Goal: Information Seeking & Learning: Find specific fact

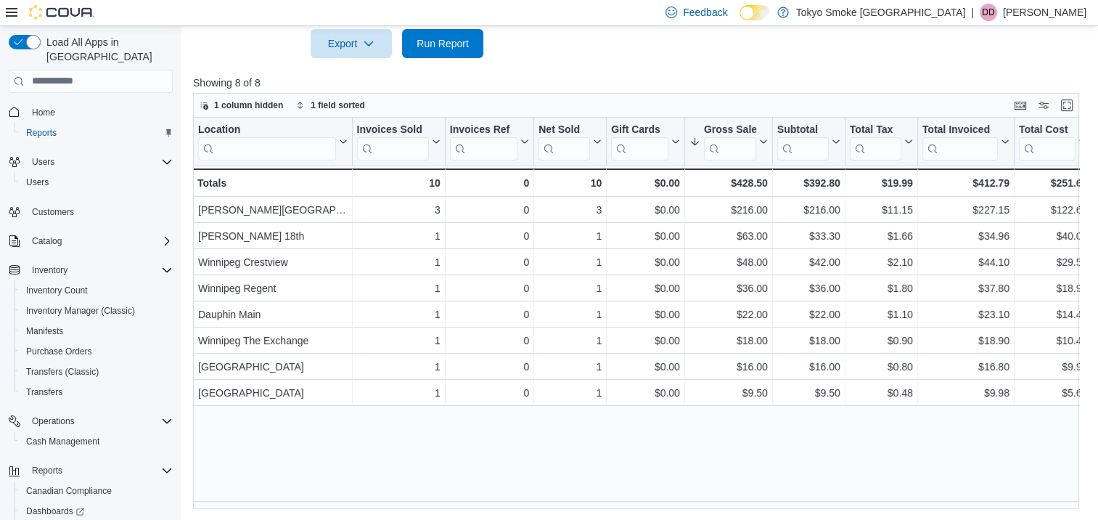
scroll to position [70, 0]
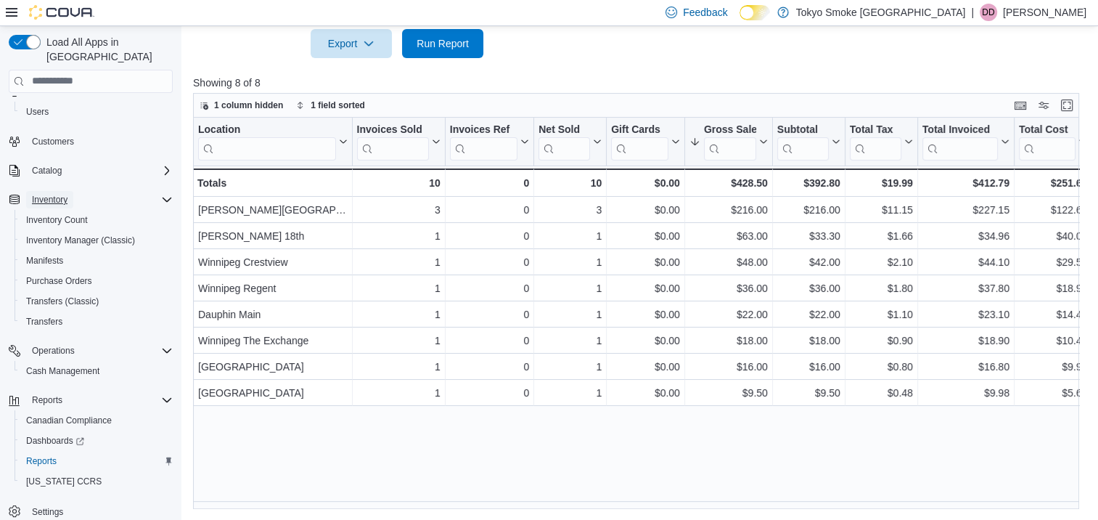
click at [55, 194] on span "Inventory" at bounding box center [50, 200] width 36 height 12
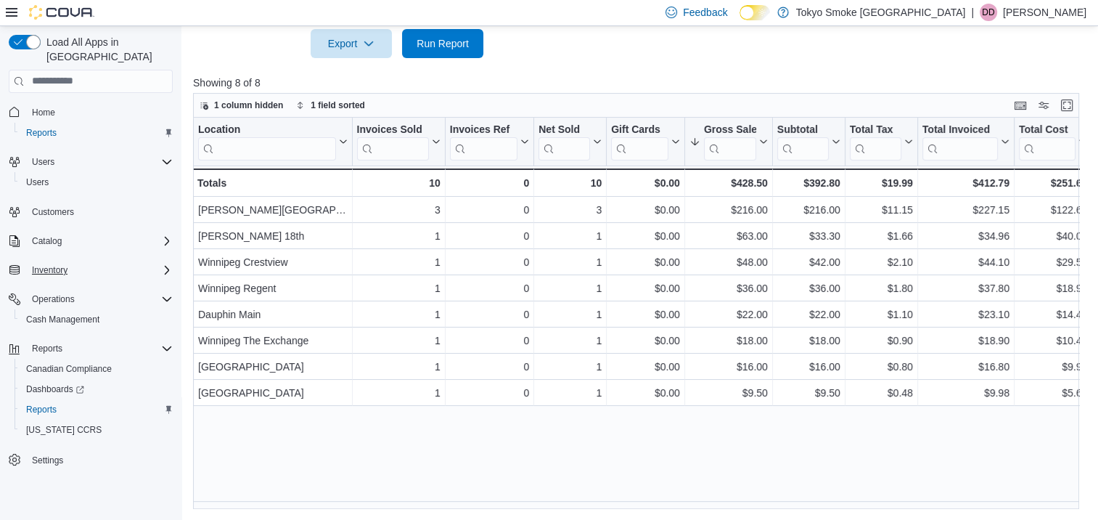
scroll to position [0, 0]
click at [167, 264] on icon "Complex example" at bounding box center [167, 270] width 12 height 12
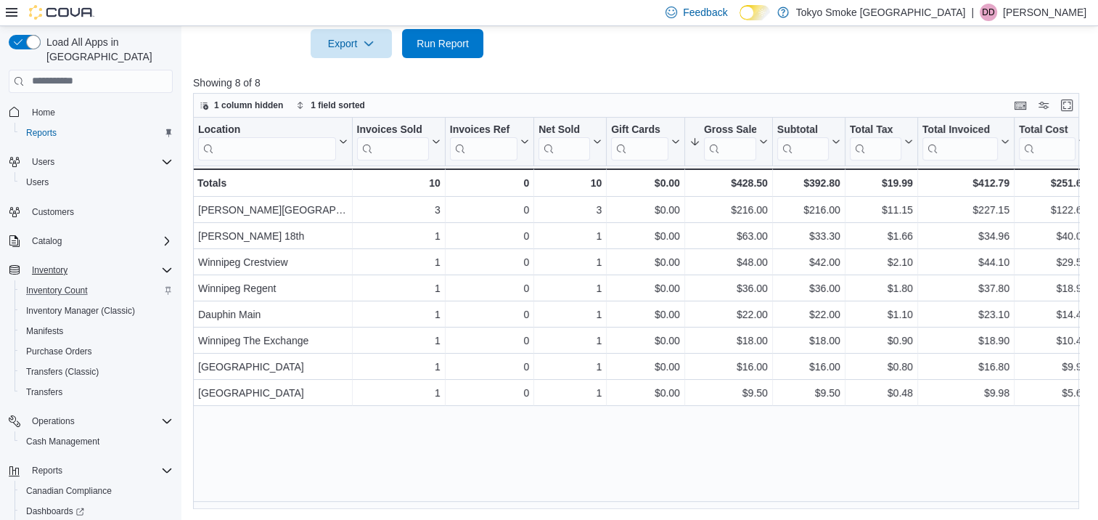
click at [93, 282] on div "Inventory Count" at bounding box center [96, 290] width 152 height 17
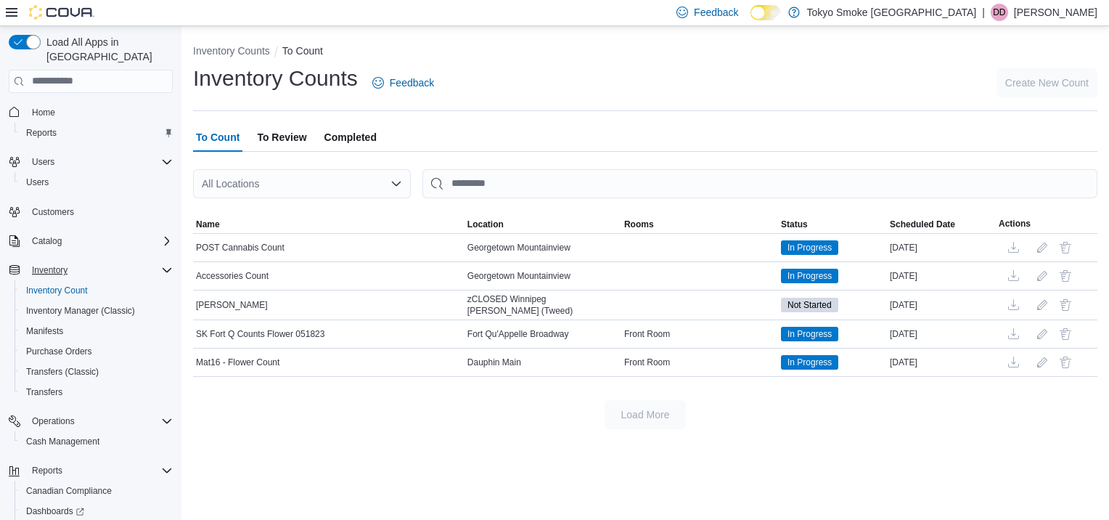
click at [401, 184] on icon "Open list of options" at bounding box center [397, 184] width 12 height 12
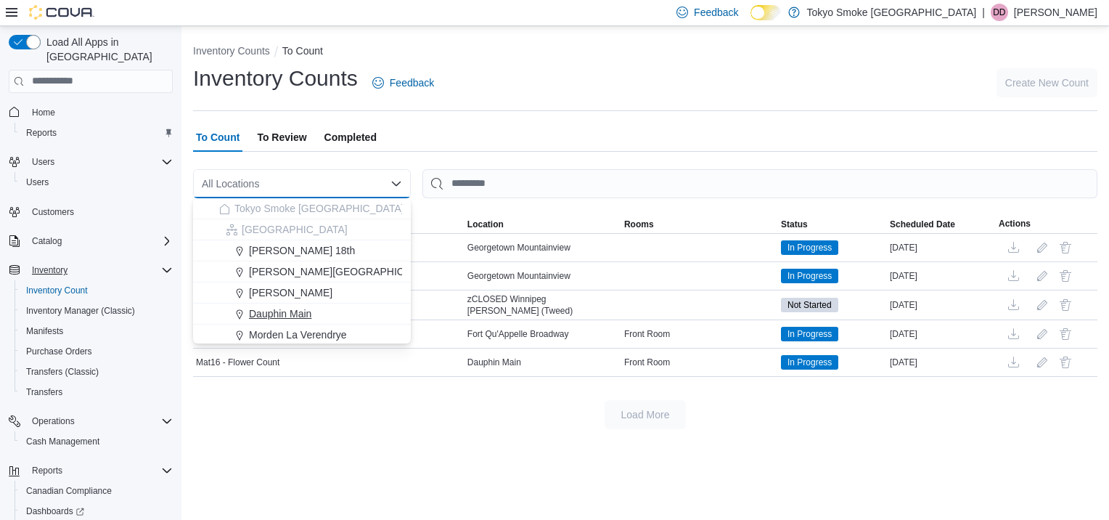
click at [306, 312] on span "Dauphin Main" at bounding box center [280, 313] width 62 height 15
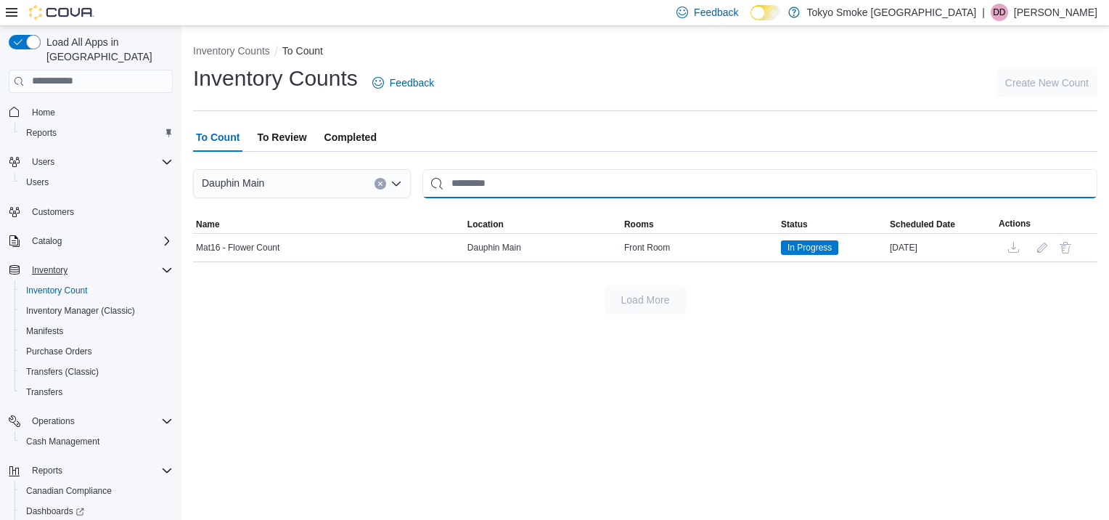
click at [485, 180] on input "This is a search bar. After typing your query, hit enter to filter the results …" at bounding box center [759, 183] width 675 height 29
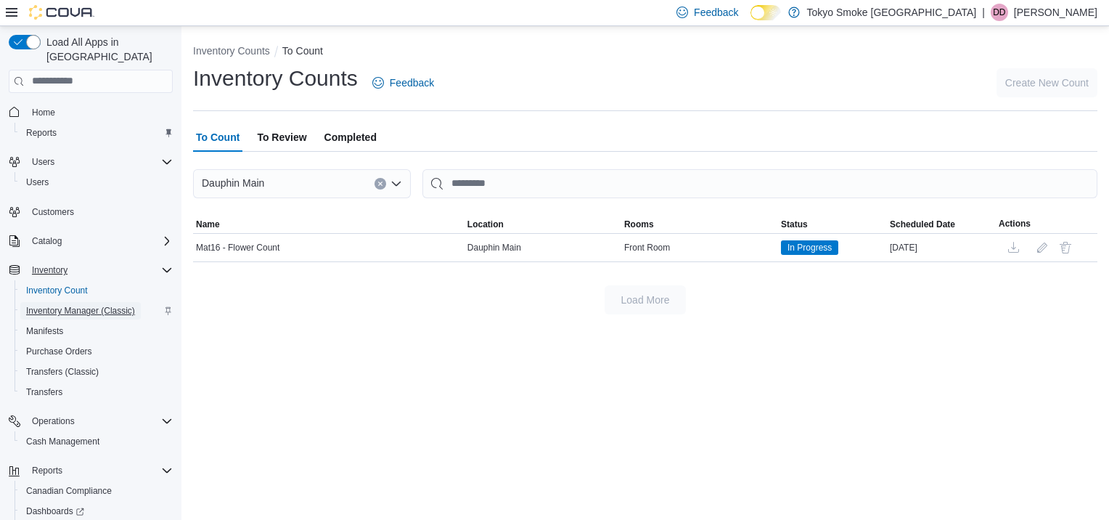
click at [91, 305] on span "Inventory Manager (Classic)" at bounding box center [80, 311] width 109 height 12
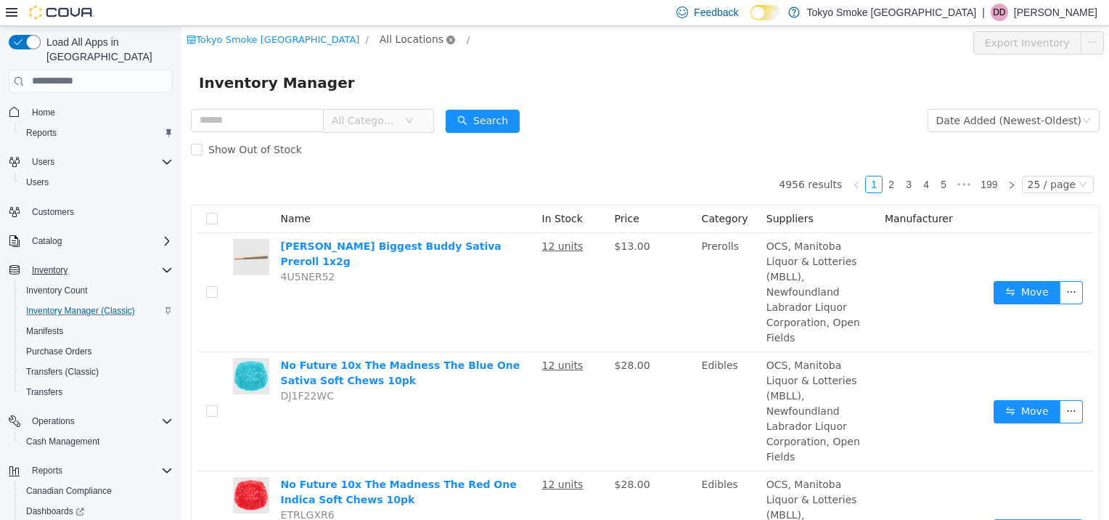
click at [446, 40] on icon "icon: close-circle" at bounding box center [450, 39] width 9 height 9
click at [413, 122] on icon "icon: down" at bounding box center [409, 119] width 7 height 5
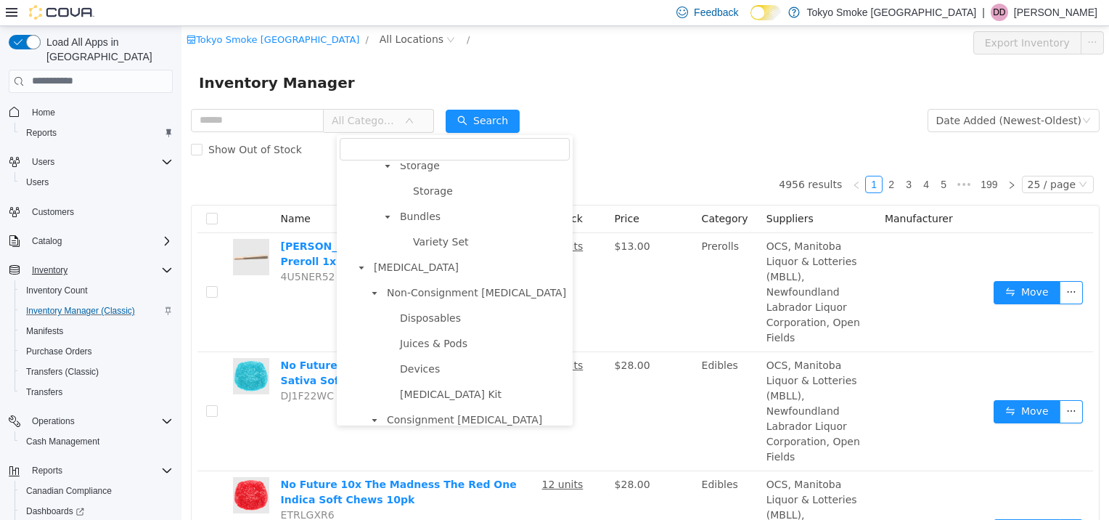
scroll to position [1742, 0]
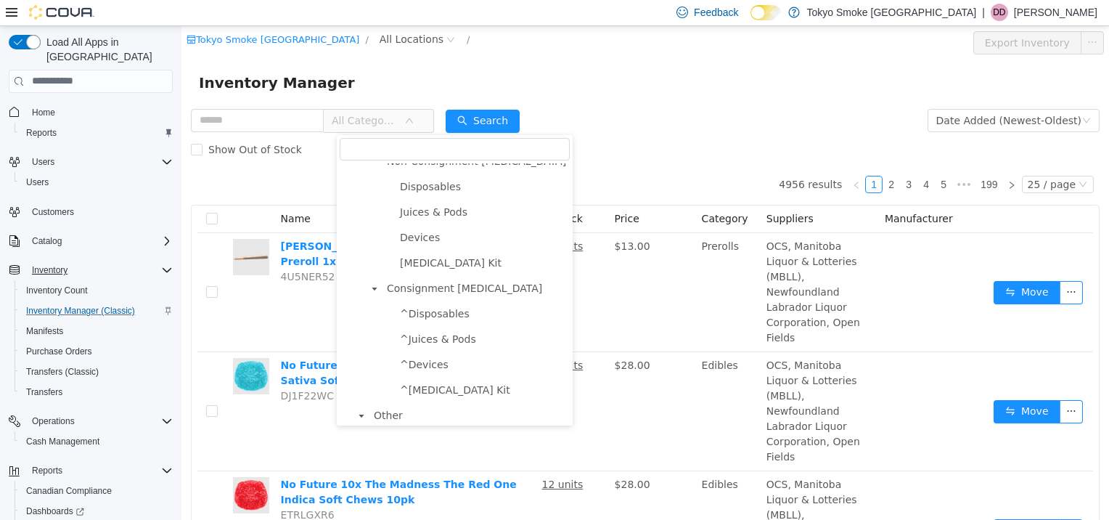
click at [608, 61] on div "Inventory Manager" at bounding box center [645, 82] width 928 height 46
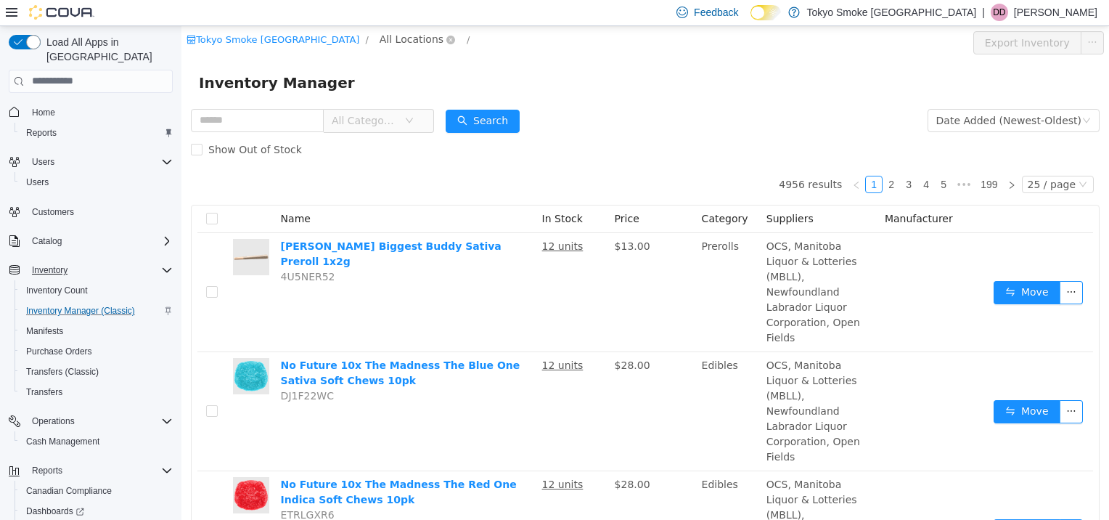
click at [377, 38] on span "All Locations" at bounding box center [418, 38] width 86 height 17
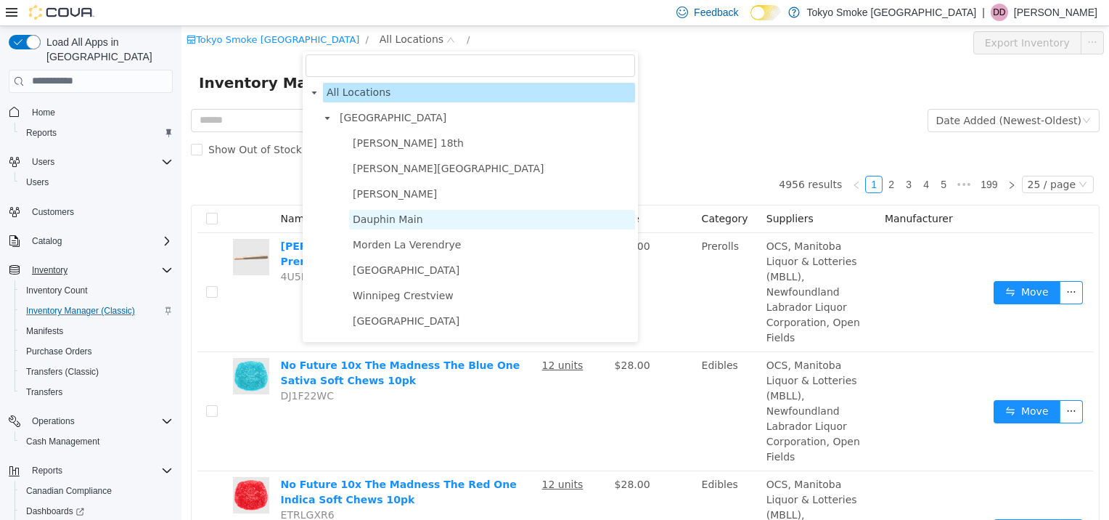
click at [401, 221] on span "Dauphin Main" at bounding box center [388, 219] width 70 height 12
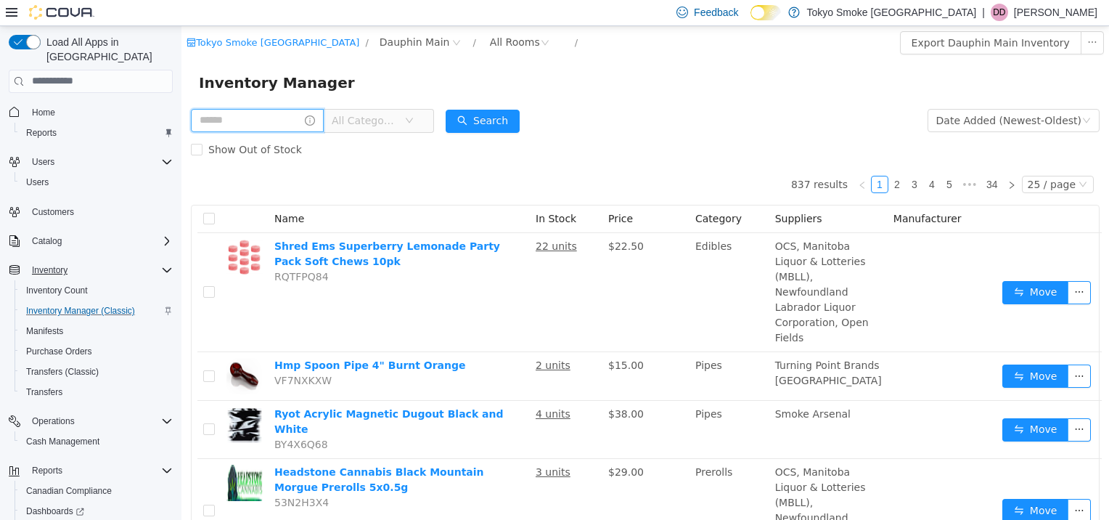
click at [244, 117] on input "text" at bounding box center [257, 119] width 133 height 23
click at [422, 113] on span "All Categories" at bounding box center [372, 119] width 99 height 23
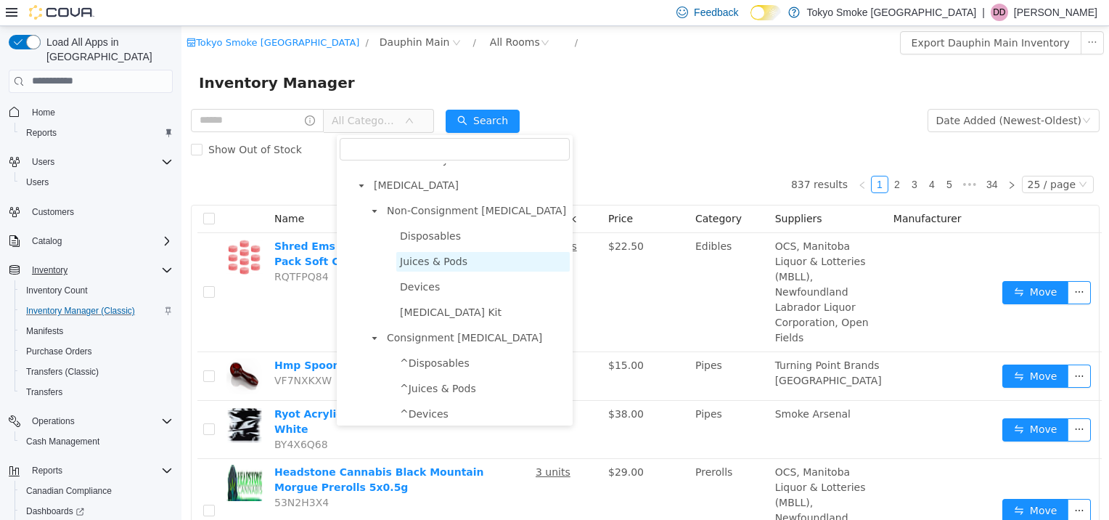
scroll to position [1670, 0]
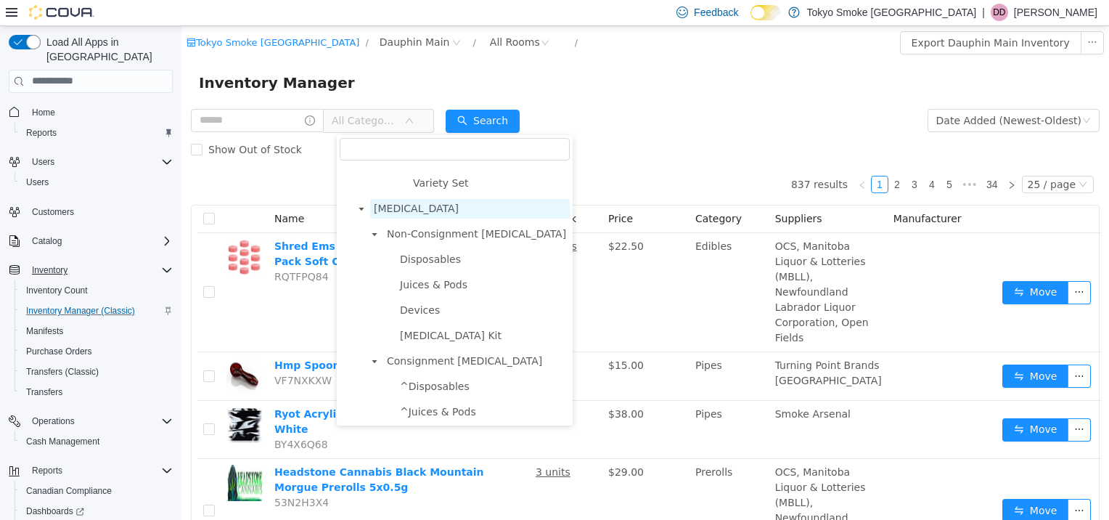
click at [380, 218] on span "[MEDICAL_DATA]" at bounding box center [470, 208] width 200 height 20
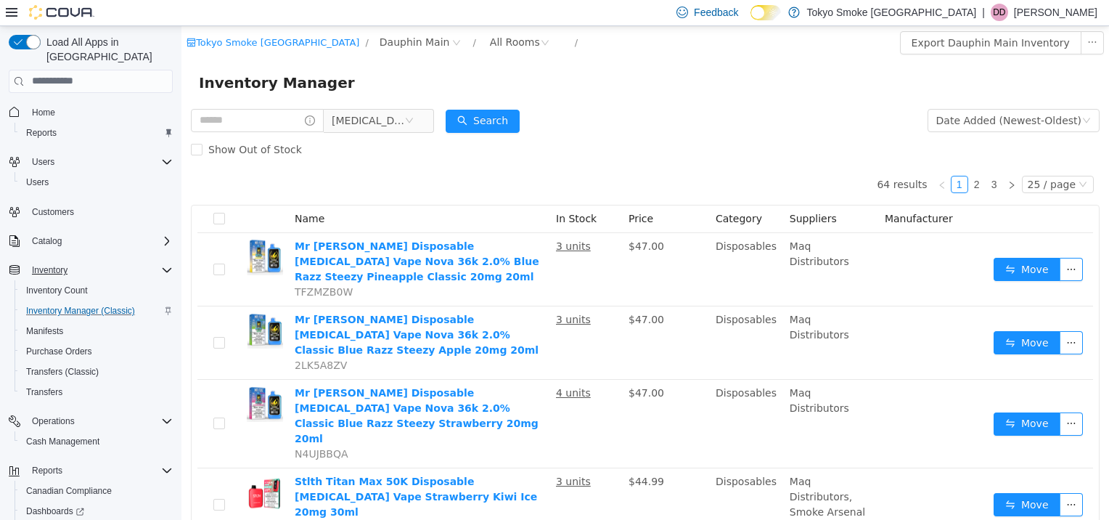
drag, startPoint x: 424, startPoint y: 248, endPoint x: 444, endPoint y: 167, distance: 82.9
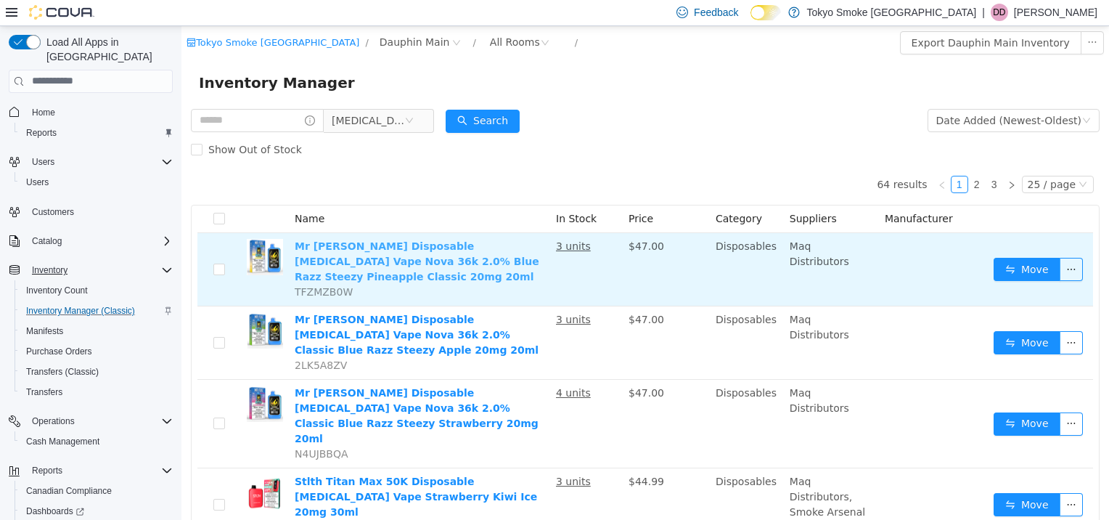
click at [434, 247] on link "Mr [PERSON_NAME] Disposable [MEDICAL_DATA] Vape Nova 36k 2.0% Blue Razz Steezy …" at bounding box center [417, 261] width 245 height 42
drag, startPoint x: 355, startPoint y: 276, endPoint x: 293, endPoint y: 276, distance: 61.7
click at [293, 276] on td "Mr [PERSON_NAME] Disposable [MEDICAL_DATA] Vape Nova 36k 2.0% Blue Razz Steezy …" at bounding box center [419, 268] width 261 height 73
copy span "TFZMZB0W"
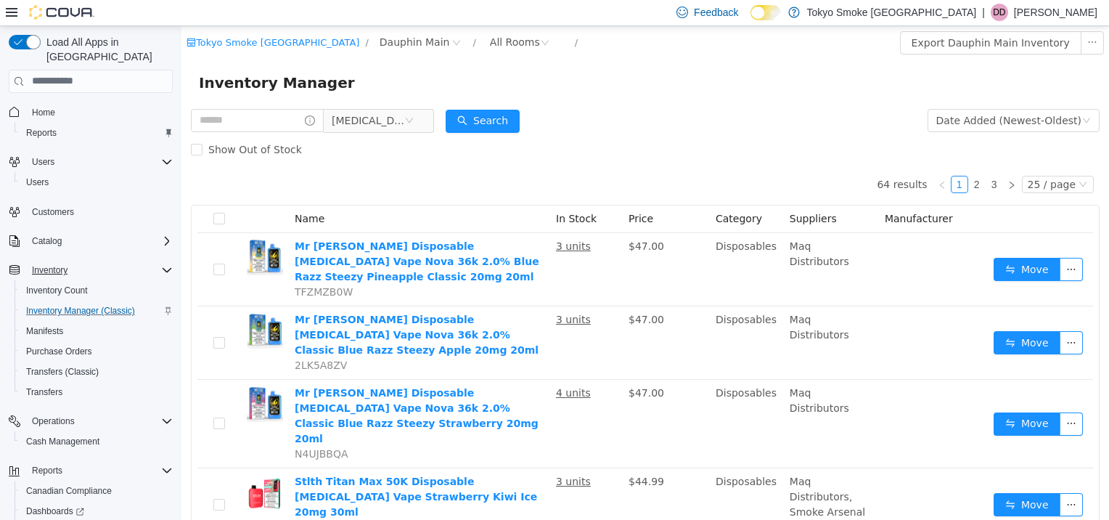
click at [574, 134] on div "Show Out of Stock" at bounding box center [645, 148] width 909 height 29
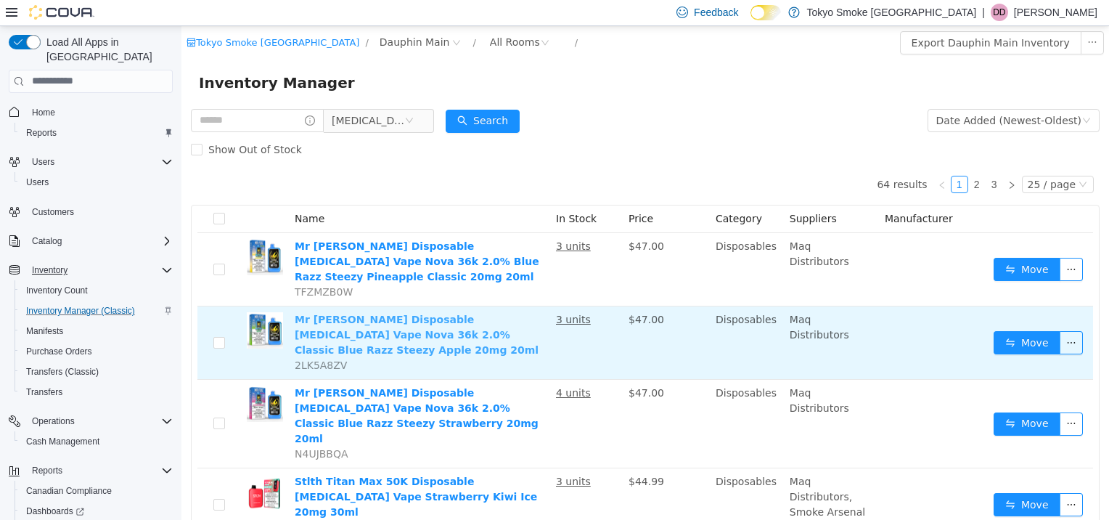
click at [453, 313] on link "Mr [PERSON_NAME] Disposable [MEDICAL_DATA] Vape Nova 36k 2.0% Classic Blue Razz…" at bounding box center [417, 334] width 244 height 42
drag, startPoint x: 346, startPoint y: 334, endPoint x: 293, endPoint y: 332, distance: 53.0
click at [293, 332] on td "Mr [PERSON_NAME] Disposable [MEDICAL_DATA] Vape Nova 36k 2.0% Classic Blue Razz…" at bounding box center [419, 342] width 261 height 73
copy span "2LK5A8ZV"
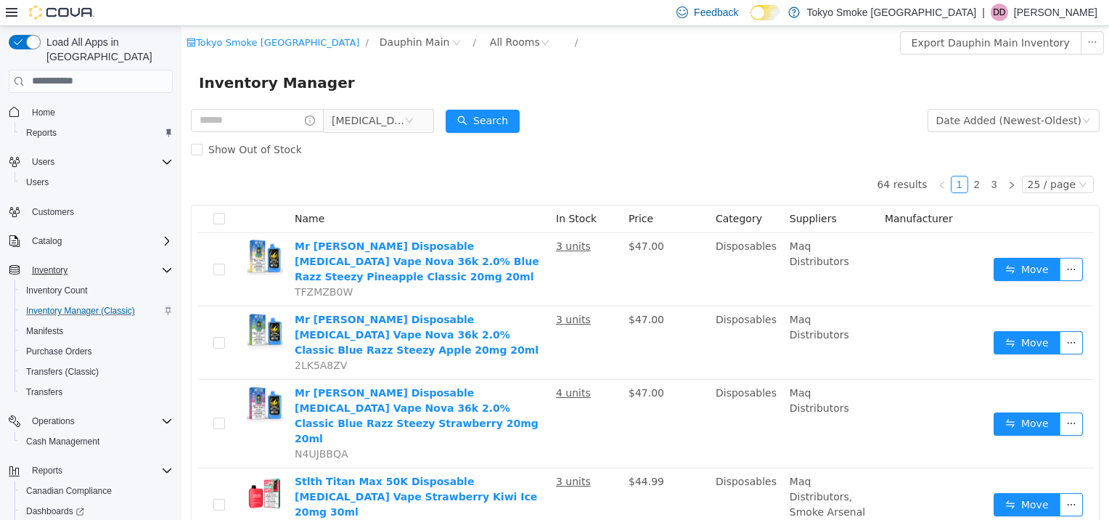
click at [670, 58] on div "Tokyo Smoke [GEOGRAPHIC_DATA] / Dauphin Main / All Rooms / Export Dauphin Main …" at bounding box center [645, 41] width 928 height 33
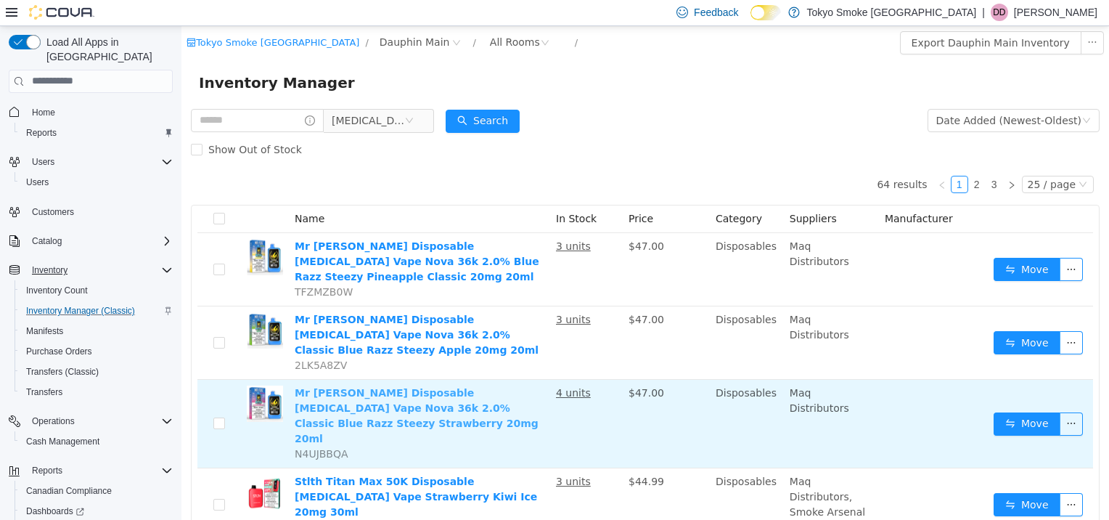
click at [396, 386] on link "Mr [PERSON_NAME] Disposable [MEDICAL_DATA] Vape Nova 36k 2.0% Classic Blue Razz…" at bounding box center [417, 414] width 244 height 57
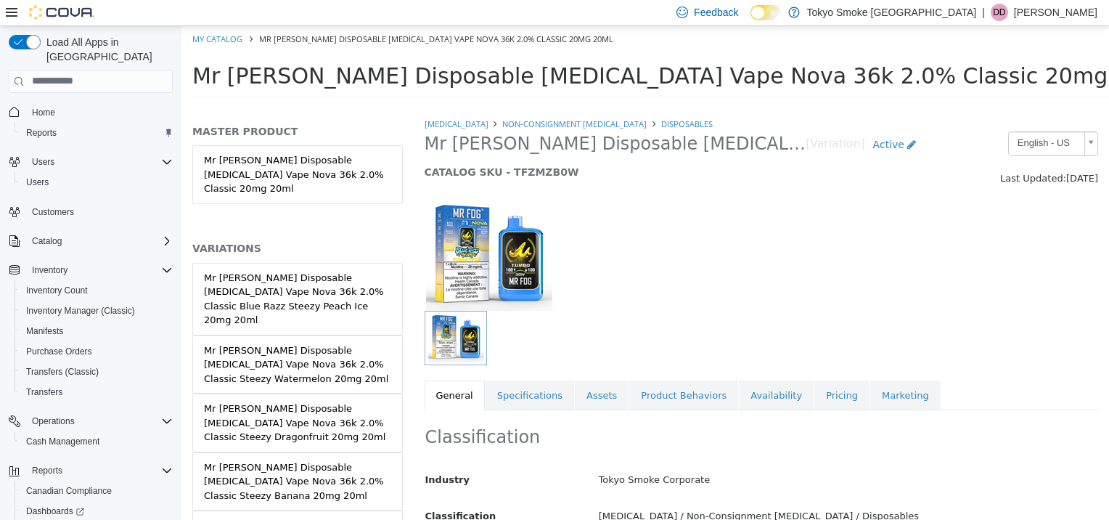
click at [700, 141] on span "Mr [PERSON_NAME] Disposable [MEDICAL_DATA] Vape Nova 36k 2.0% Blue Razz Steezy …" at bounding box center [616, 143] width 382 height 23
drag, startPoint x: 700, startPoint y: 141, endPoint x: 649, endPoint y: 248, distance: 119.2
click at [649, 248] on div at bounding box center [762, 248] width 696 height 124
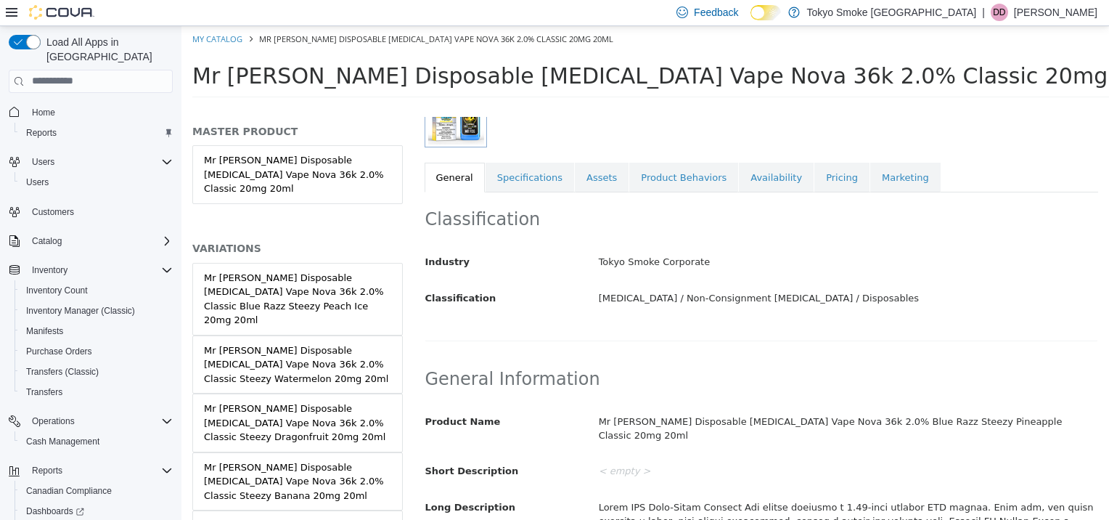
scroll to position [290, 0]
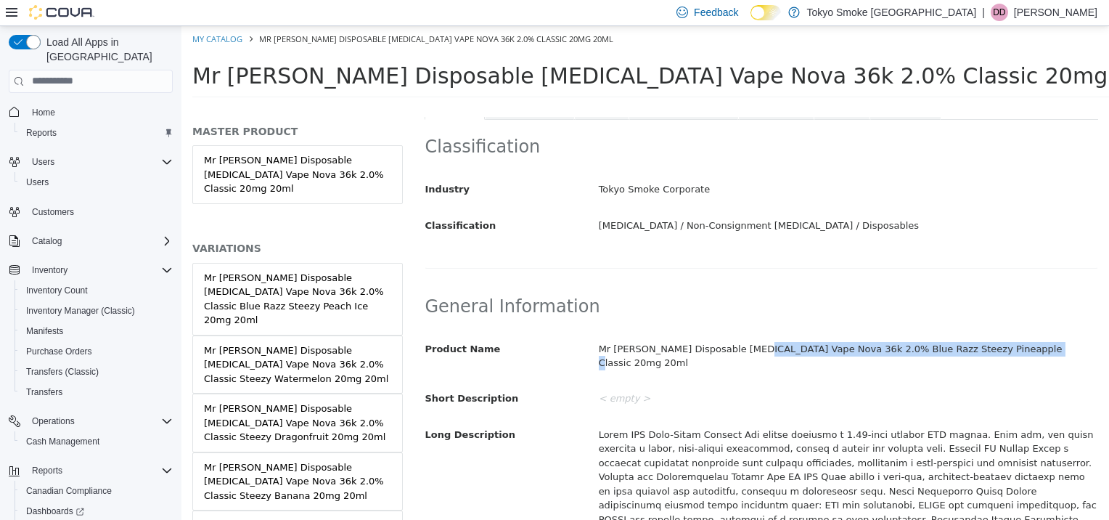
drag, startPoint x: 738, startPoint y: 346, endPoint x: 996, endPoint y: 354, distance: 258.5
click at [996, 354] on div "Mr [PERSON_NAME] Disposable [MEDICAL_DATA] Vape Nova 36k 2.0% Blue Razz Steezy …" at bounding box center [848, 355] width 520 height 38
copy div "Nova 36k 2.0% Blue Razz Steezy Pineapple Classic 20mg 20ml"
click at [871, 250] on div "Classification Industry Tokyo Smoke Corporate Classification Nicotine / Non-Con…" at bounding box center [762, 193] width 674 height 149
drag, startPoint x: 738, startPoint y: 348, endPoint x: 799, endPoint y: 354, distance: 62.0
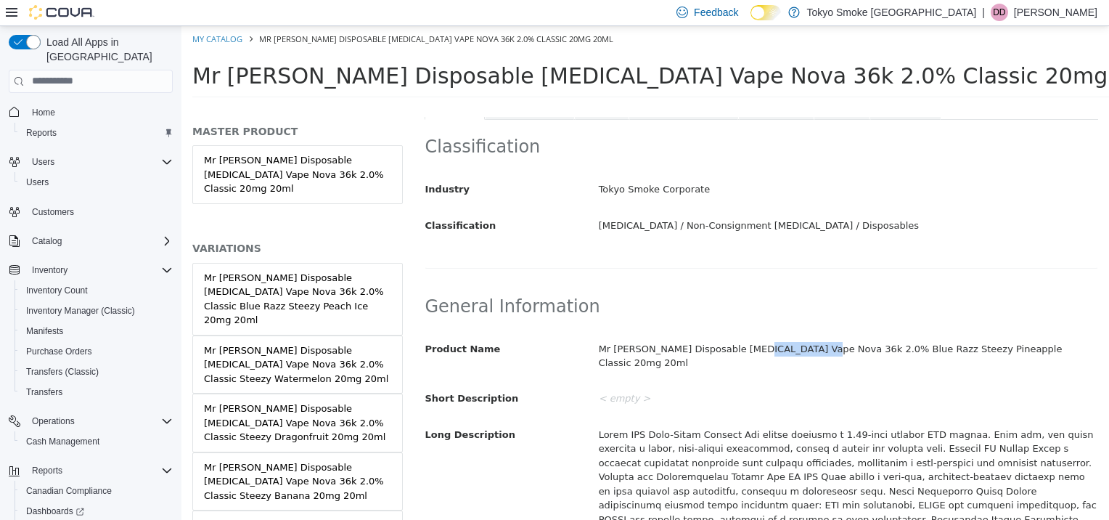
click at [799, 354] on div "Mr [PERSON_NAME] Disposable [MEDICAL_DATA] Vape Nova 36k 2.0% Blue Razz Steezy …" at bounding box center [848, 355] width 520 height 38
copy div "Nova 36k 2.0%"
click at [928, 293] on div "General Information Product Name Mr Fog Disposable Nicotine Vape Nova 36k 2.0% …" at bounding box center [762, 520] width 674 height 482
drag, startPoint x: 944, startPoint y: 348, endPoint x: 805, endPoint y: 344, distance: 138.7
click at [805, 344] on div "Mr [PERSON_NAME] Disposable [MEDICAL_DATA] Vape Nova 36k 2.0% Blue Razz Steezy …" at bounding box center [848, 355] width 520 height 38
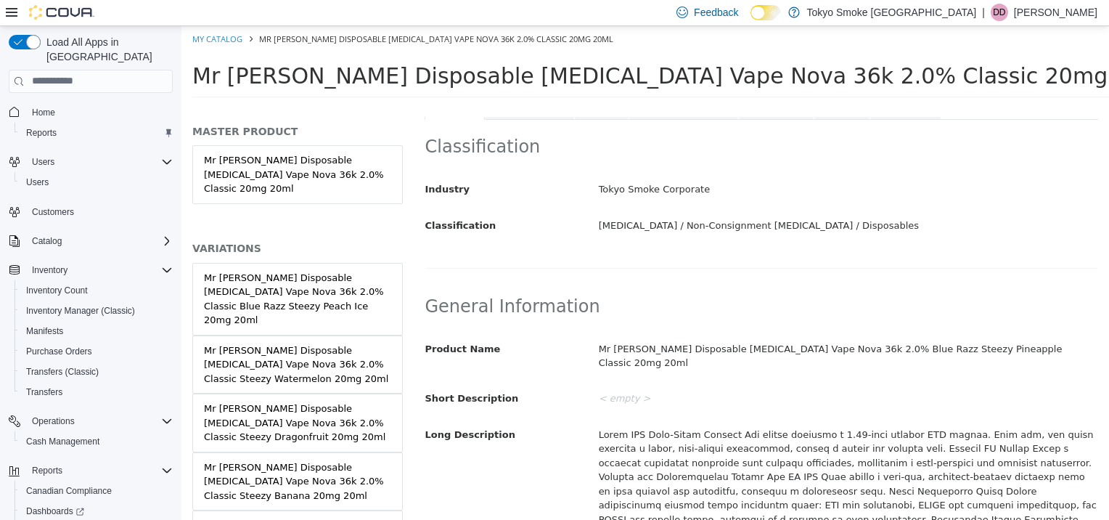
click at [1000, 302] on h2 "General Information" at bounding box center [761, 306] width 673 height 23
drag, startPoint x: 944, startPoint y: 347, endPoint x: 801, endPoint y: 347, distance: 143.0
click at [801, 347] on div "Mr [PERSON_NAME] Disposable [MEDICAL_DATA] Vape Nova 36k 2.0% Blue Razz Steezy …" at bounding box center [848, 355] width 520 height 38
copy div "Blue Razz Steezy Pineapple Classic"
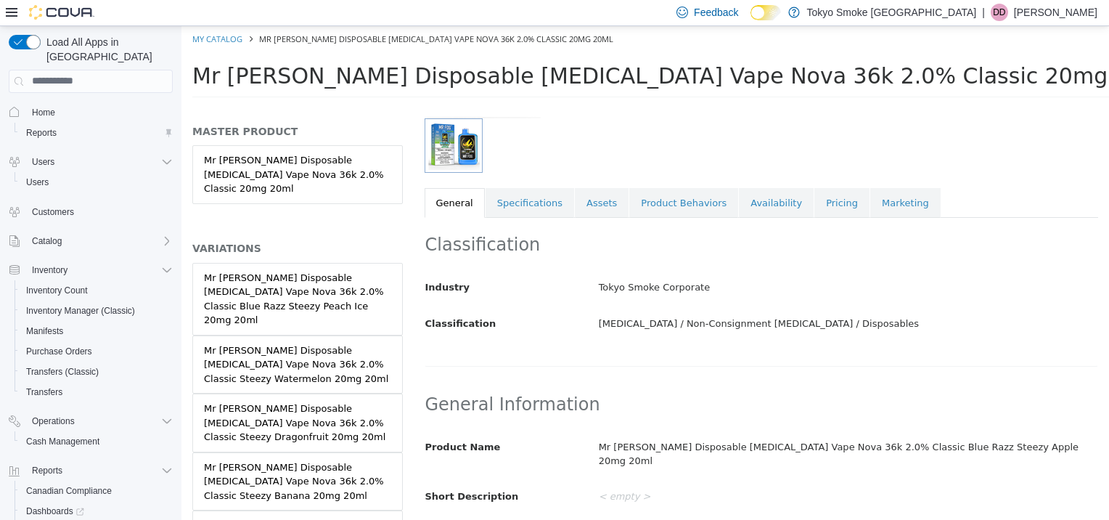
scroll to position [218, 0]
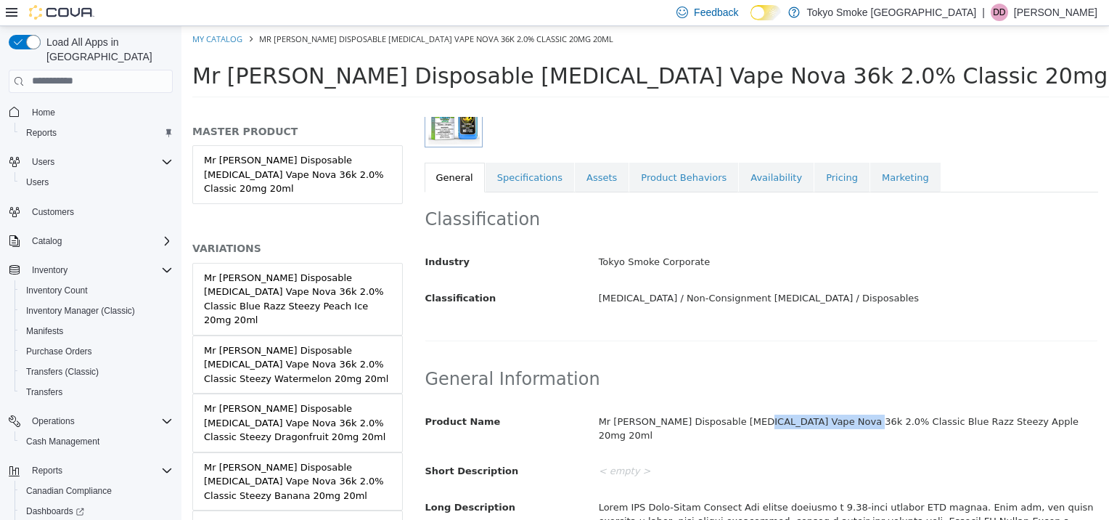
drag, startPoint x: 738, startPoint y: 418, endPoint x: 828, endPoint y: 426, distance: 90.4
click at [828, 426] on div "Mr [PERSON_NAME] Disposable [MEDICAL_DATA] Vape Nova 36k 2.0% Classic Blue Razz…" at bounding box center [848, 428] width 520 height 38
copy div "Nova 36k 2.0% Classic"
click at [950, 296] on div "[MEDICAL_DATA] / Non-Consignment [MEDICAL_DATA] / Disposables" at bounding box center [848, 297] width 520 height 25
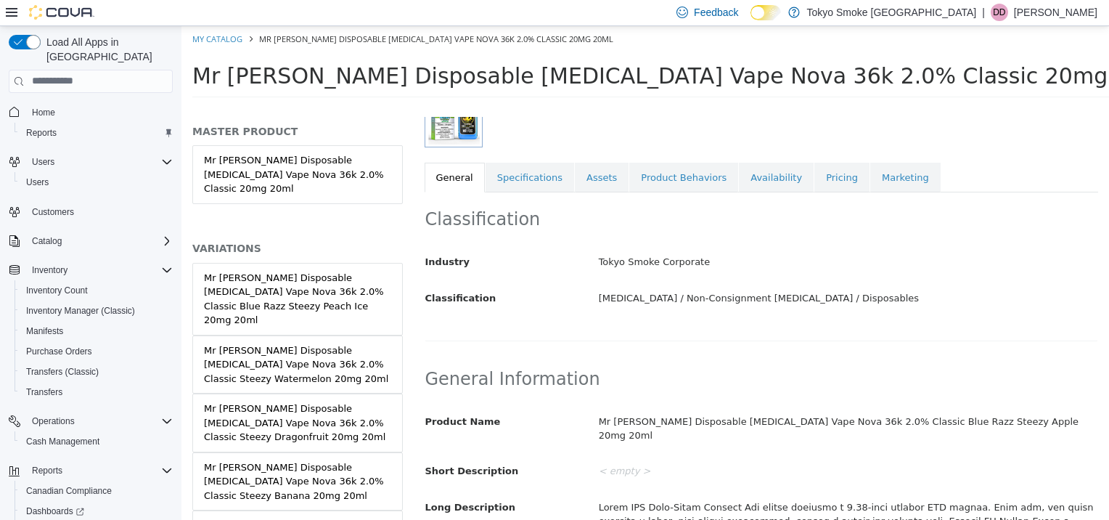
drag, startPoint x: 834, startPoint y: 420, endPoint x: 947, endPoint y: 414, distance: 113.4
click at [947, 414] on div "Mr [PERSON_NAME] Disposable [MEDICAL_DATA] Vape Nova 36k 2.0% Classic Blue Razz…" at bounding box center [848, 428] width 520 height 38
drag, startPoint x: 830, startPoint y: 423, endPoint x: 928, endPoint y: 424, distance: 98.0
click at [928, 424] on div "Mr [PERSON_NAME] Disposable [MEDICAL_DATA] Vape Nova 36k 2.0% Classic Blue Razz…" at bounding box center [848, 428] width 520 height 38
copy div "Blue Razz Steezy Apple"
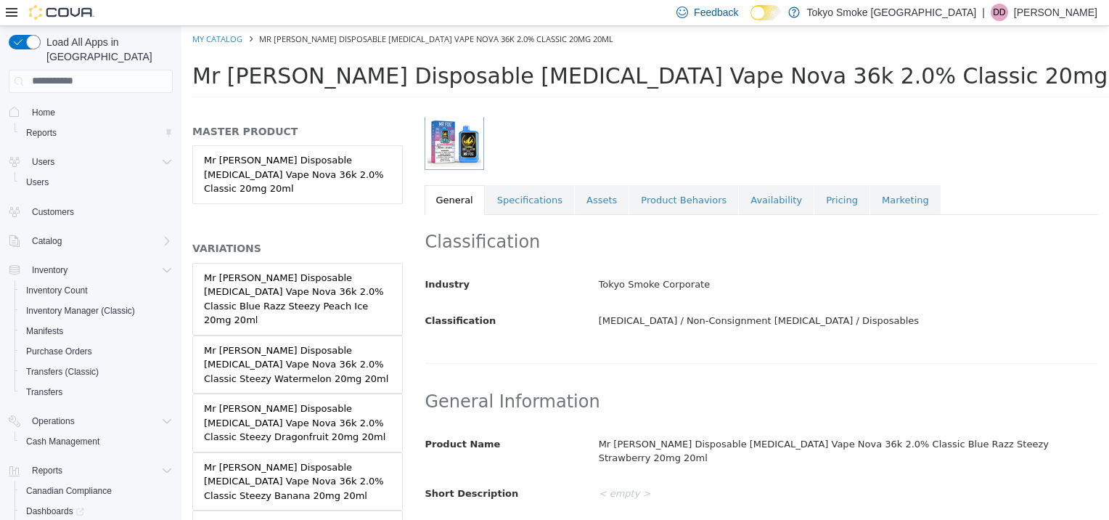
scroll to position [218, 0]
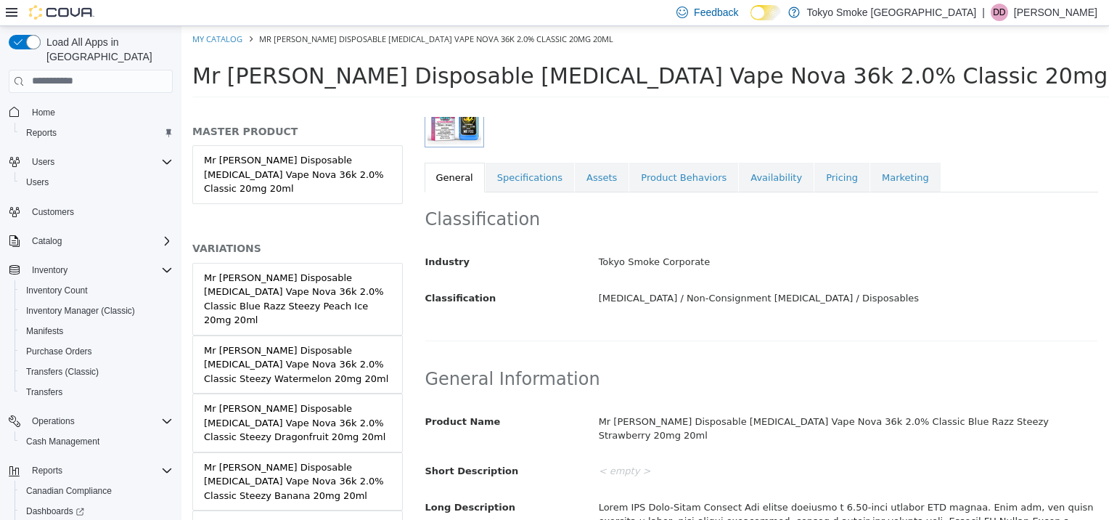
click at [735, 420] on div "Mr [PERSON_NAME] Disposable [MEDICAL_DATA] Vape Nova 36k 2.0% Classic Blue Razz…" at bounding box center [848, 428] width 520 height 38
drag, startPoint x: 735, startPoint y: 420, endPoint x: 818, endPoint y: 428, distance: 83.1
click at [818, 428] on div "Mr [PERSON_NAME] Disposable [MEDICAL_DATA] Vape Nova 36k 2.0% Classic Blue Razz…" at bounding box center [848, 428] width 520 height 38
copy div "Nova 36k 2.0% Classic"
click at [927, 252] on div "Tokyo Smoke Corporate" at bounding box center [848, 261] width 520 height 25
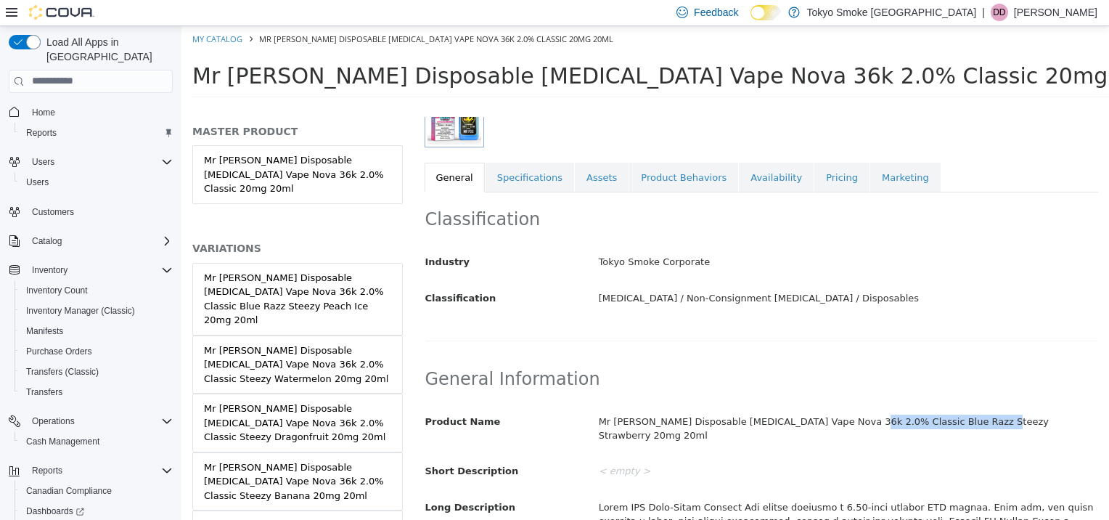
drag, startPoint x: 832, startPoint y: 417, endPoint x: 949, endPoint y: 424, distance: 117.1
click at [949, 424] on div "Mr [PERSON_NAME] Disposable [MEDICAL_DATA] Vape Nova 36k 2.0% Classic Blue Razz…" at bounding box center [848, 428] width 520 height 38
copy div "Blue Razz Steezy Strawberry"
